Goal: Task Accomplishment & Management: Manage account settings

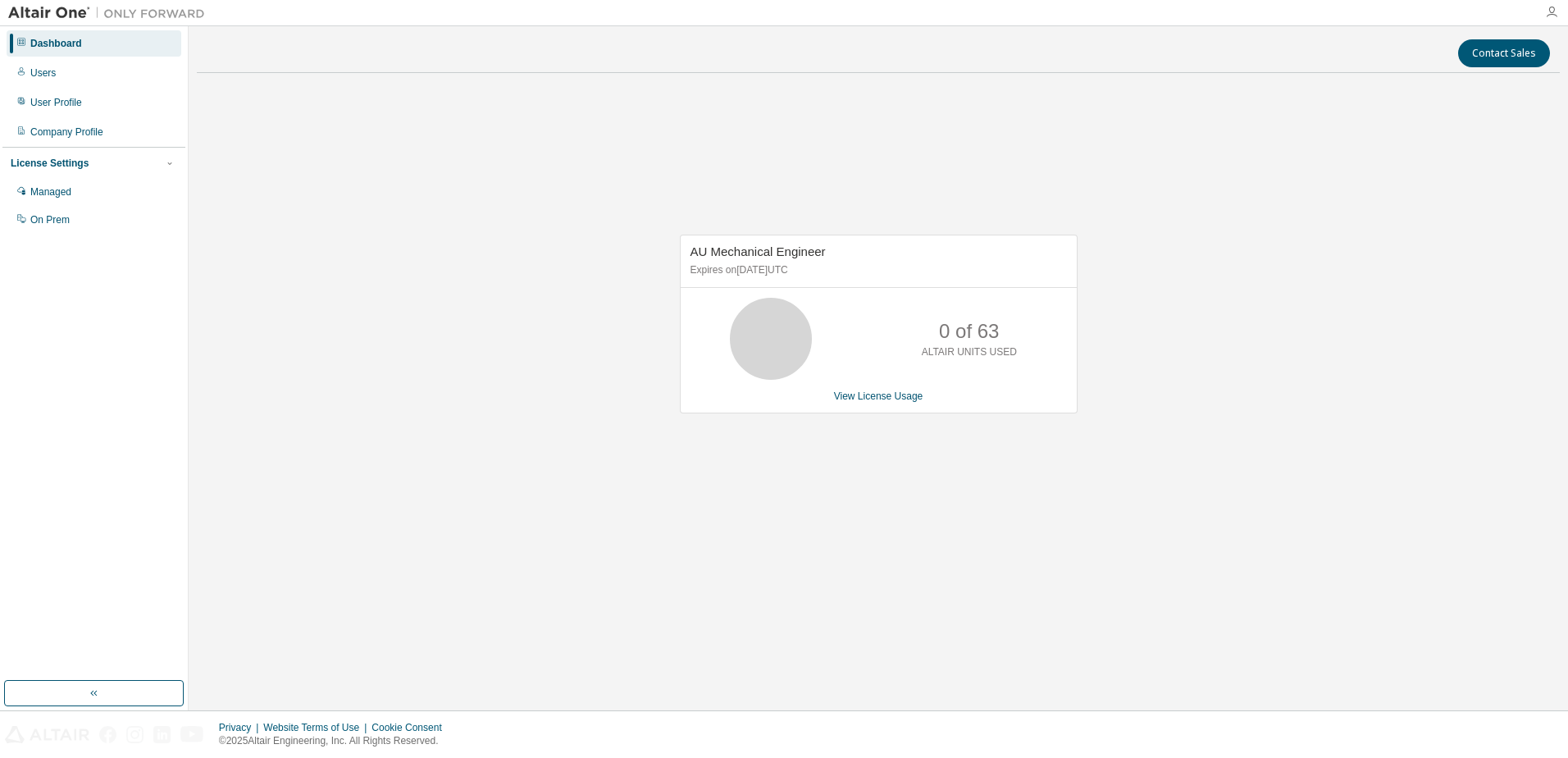
click at [1557, 14] on icon "button" at bounding box center [1552, 12] width 14 height 14
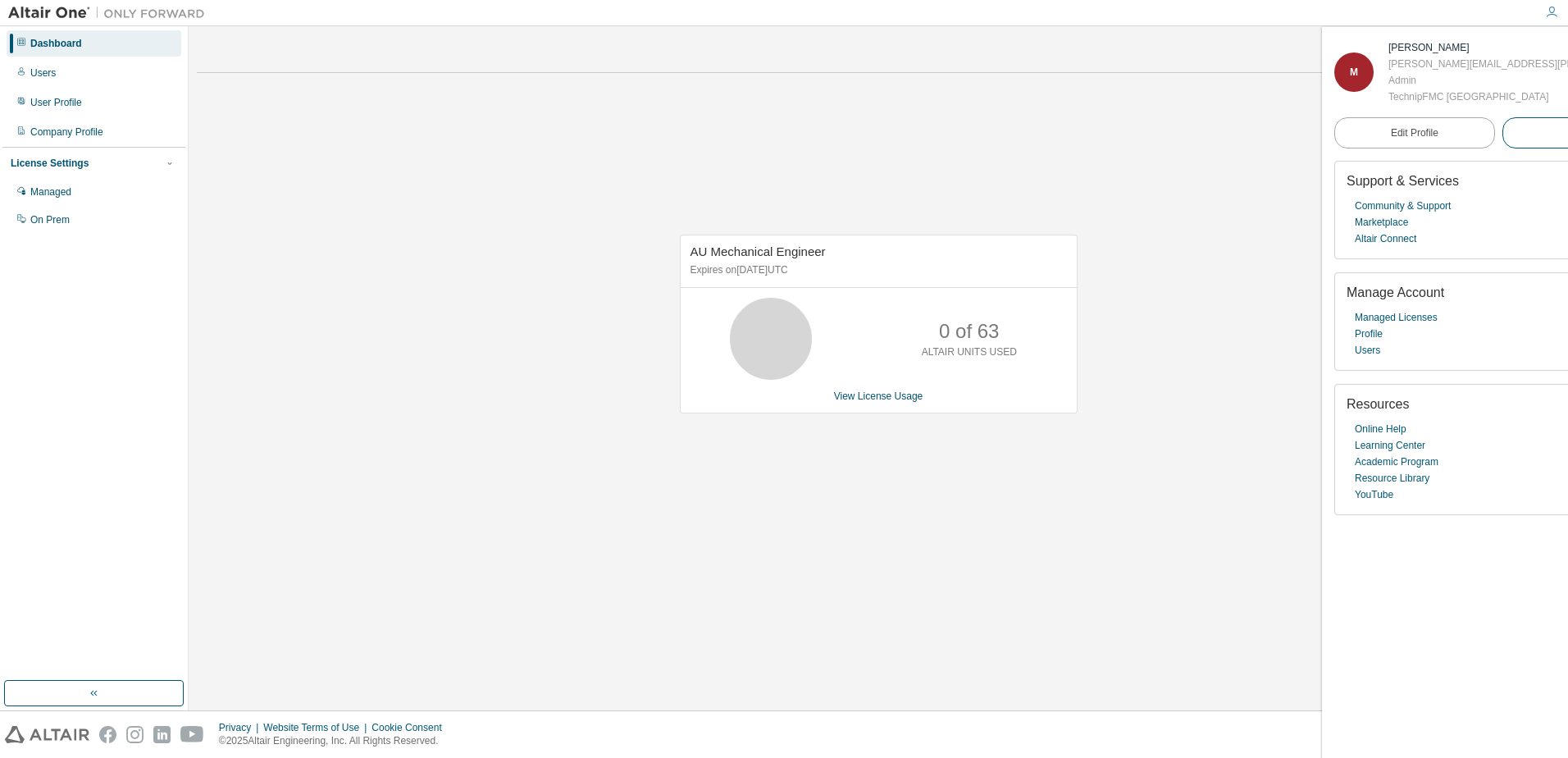
click at [1567, 137] on span "Logout" at bounding box center [1582, 133] width 31 height 16
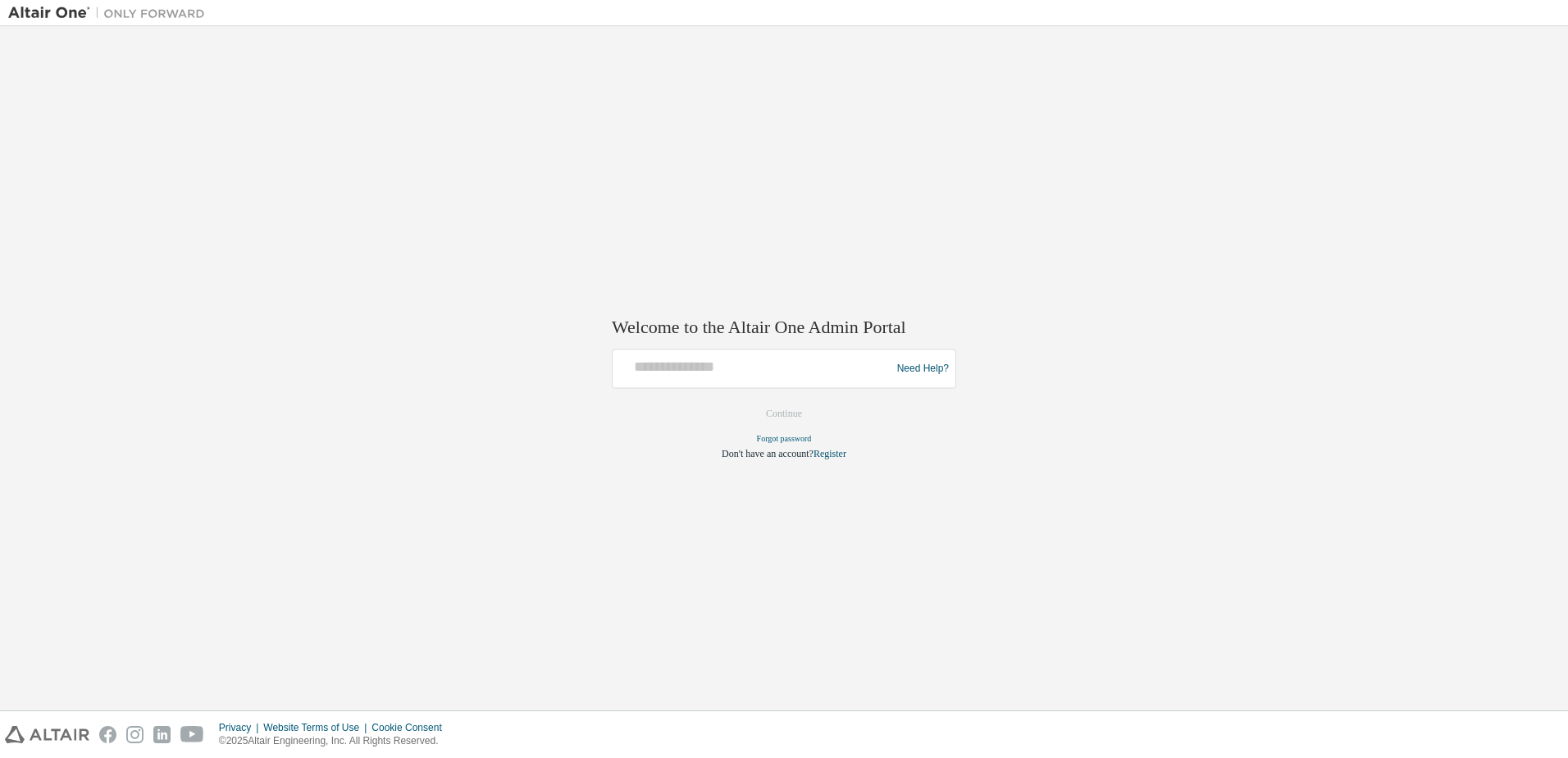
click at [694, 381] on div at bounding box center [754, 369] width 269 height 31
click at [695, 365] on input "text" at bounding box center [754, 365] width 269 height 24
type input "**********"
click at [789, 418] on button "Continue" at bounding box center [784, 413] width 71 height 24
